Goal: Check status

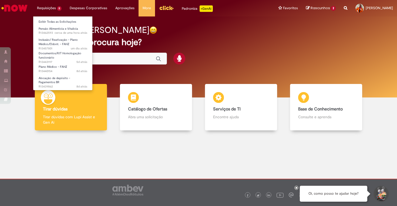
click at [53, 8] on li "Requisições 5 Exibir Todas as Solicitações Pensão Alimentícia e Vitalícia cerca…" at bounding box center [49, 8] width 33 height 16
click at [56, 22] on link "Exibir Todas as Solicitações" at bounding box center [62, 22] width 59 height 6
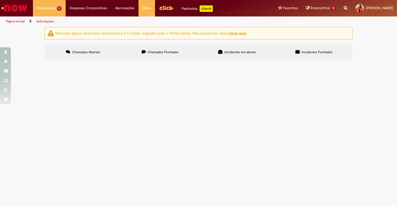
click at [147, 53] on label "Chamados Fechados" at bounding box center [160, 52] width 77 height 15
click at [0, 0] on span "Funcionario teve um desconto em folha que nao conseguimos identificar do que se…" at bounding box center [0, 0] width 0 height 0
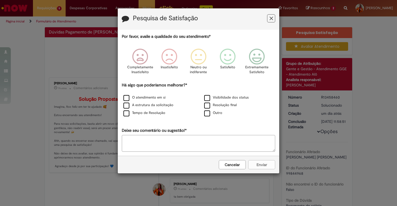
click at [271, 18] on icon "Feedback" at bounding box center [272, 19] width 4 height 6
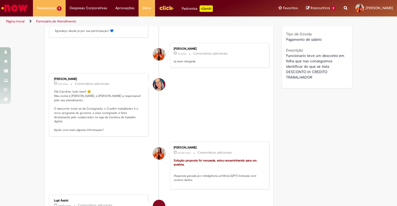
scroll to position [172, 0]
